Goal: Information Seeking & Learning: Compare options

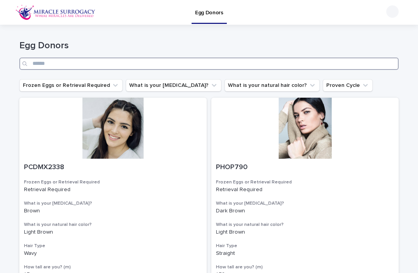
click at [260, 66] on input "Search" at bounding box center [208, 64] width 379 height 12
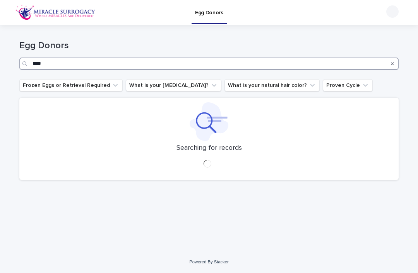
type input "****"
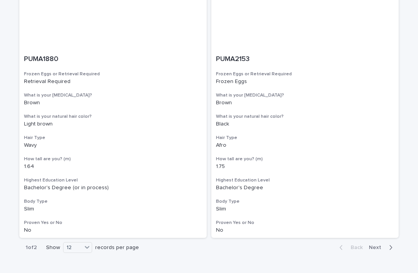
scroll to position [1376, 0]
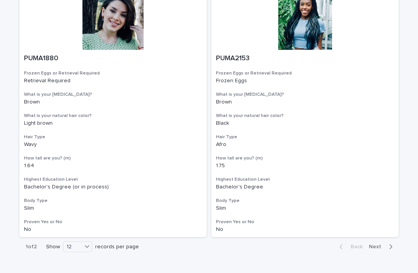
scroll to position [1376, 0]
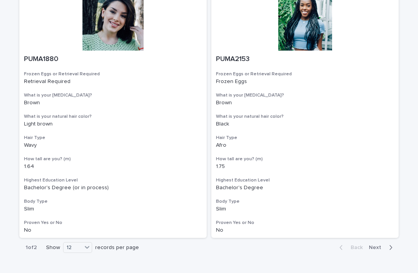
click at [375, 245] on span "Next" at bounding box center [377, 247] width 17 height 5
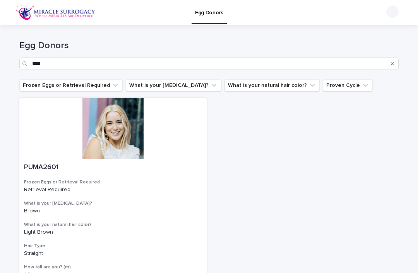
click at [392, 59] on button "Search" at bounding box center [392, 64] width 3 height 12
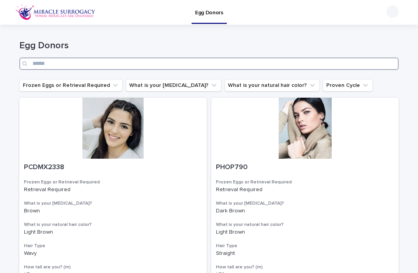
click at [323, 62] on input "Search" at bounding box center [208, 64] width 379 height 12
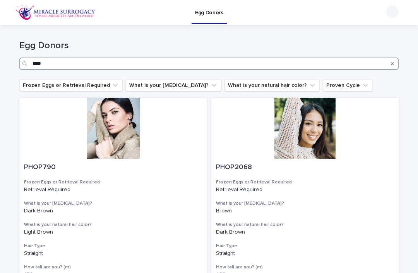
type input "****"
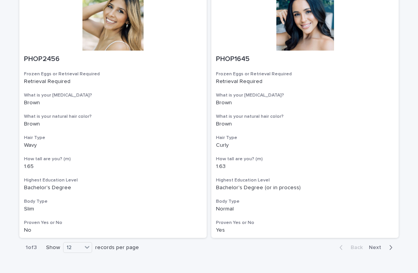
scroll to position [1376, 0]
click at [376, 245] on span "Next" at bounding box center [377, 247] width 17 height 5
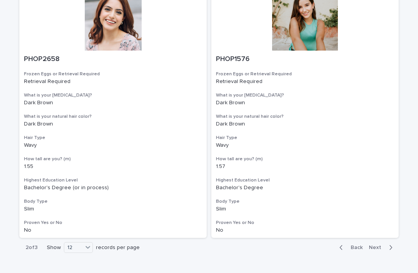
scroll to position [1376, 0]
click at [375, 245] on span "Next" at bounding box center [377, 247] width 17 height 5
